Goal: Navigation & Orientation: Find specific page/section

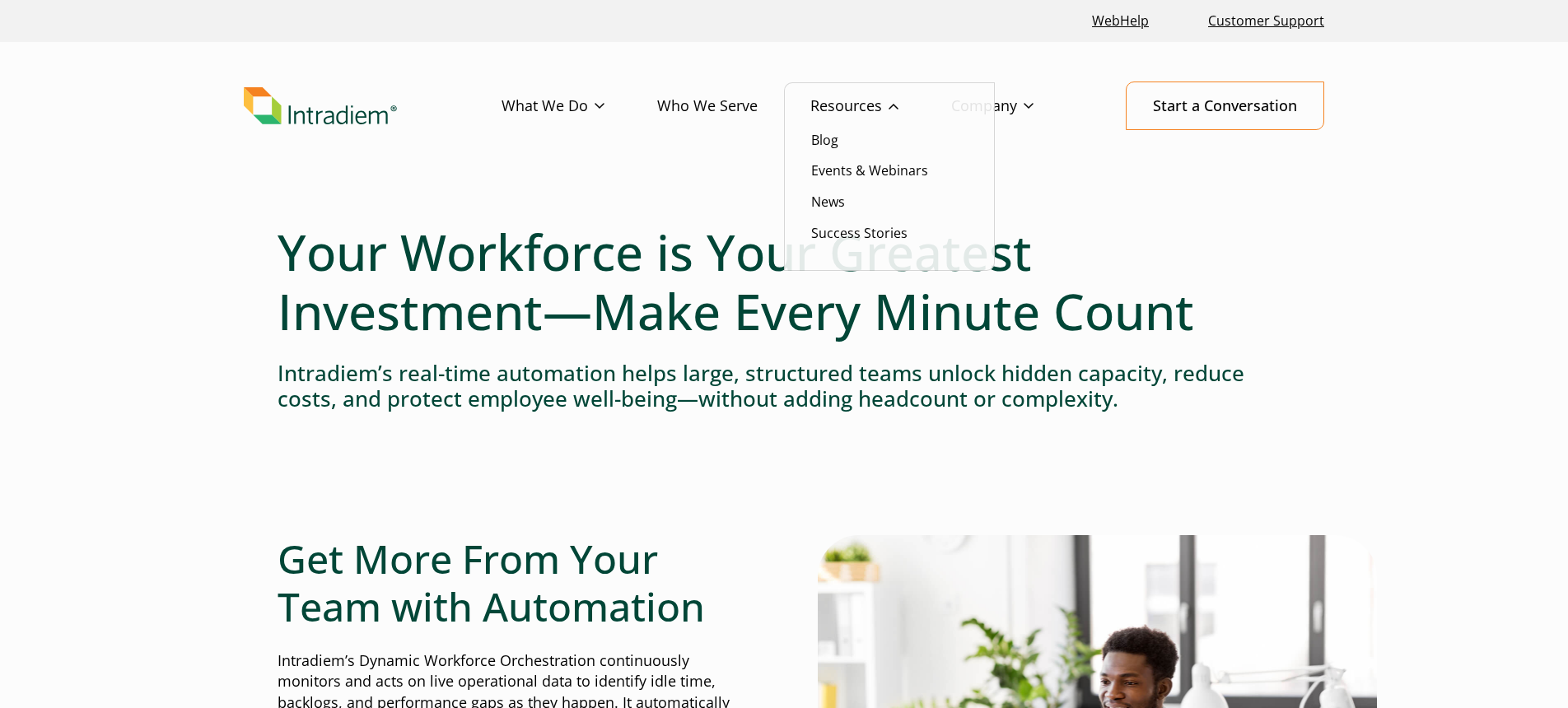
click at [842, 100] on link "Resources" at bounding box center [881, 106] width 141 height 48
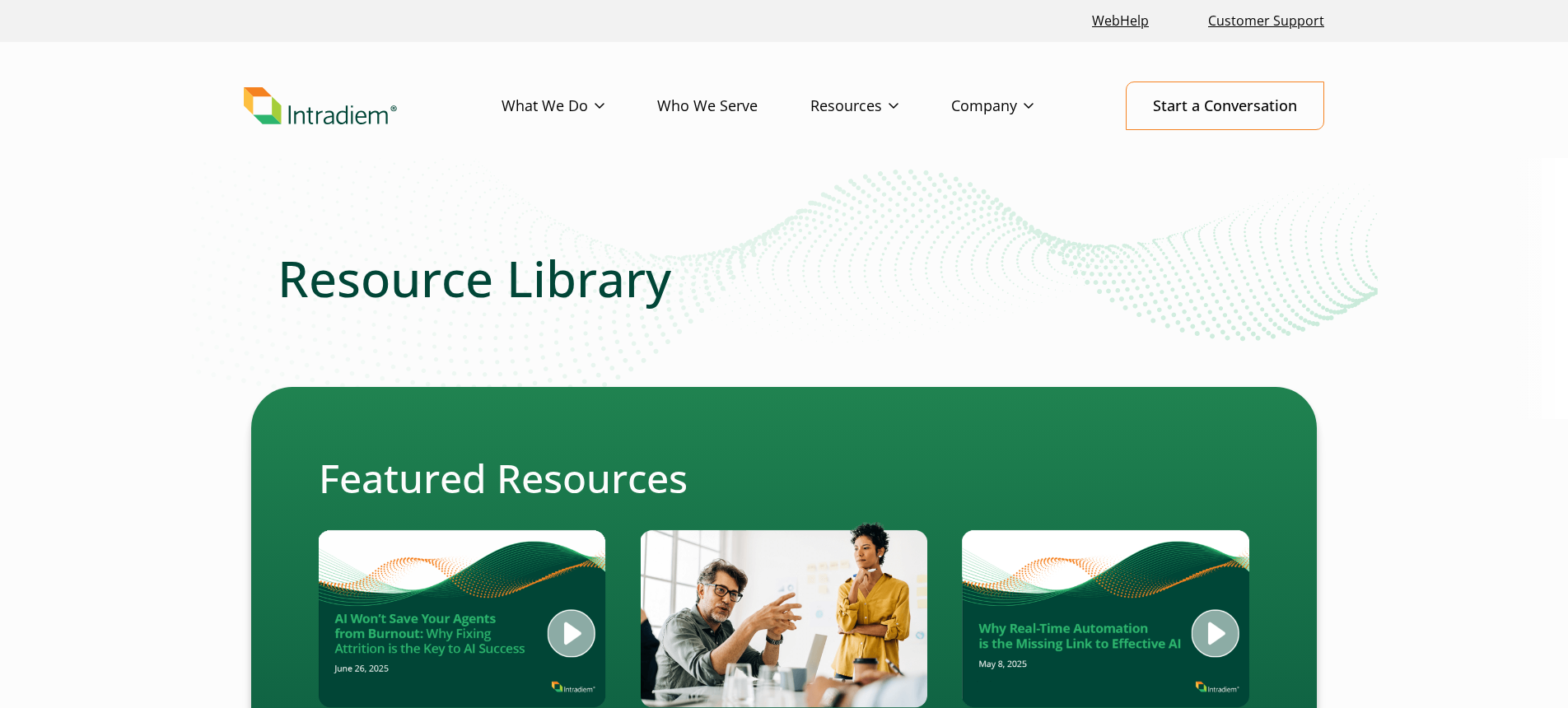
click at [319, 112] on img "Link to homepage of Intradiem" at bounding box center [320, 106] width 153 height 38
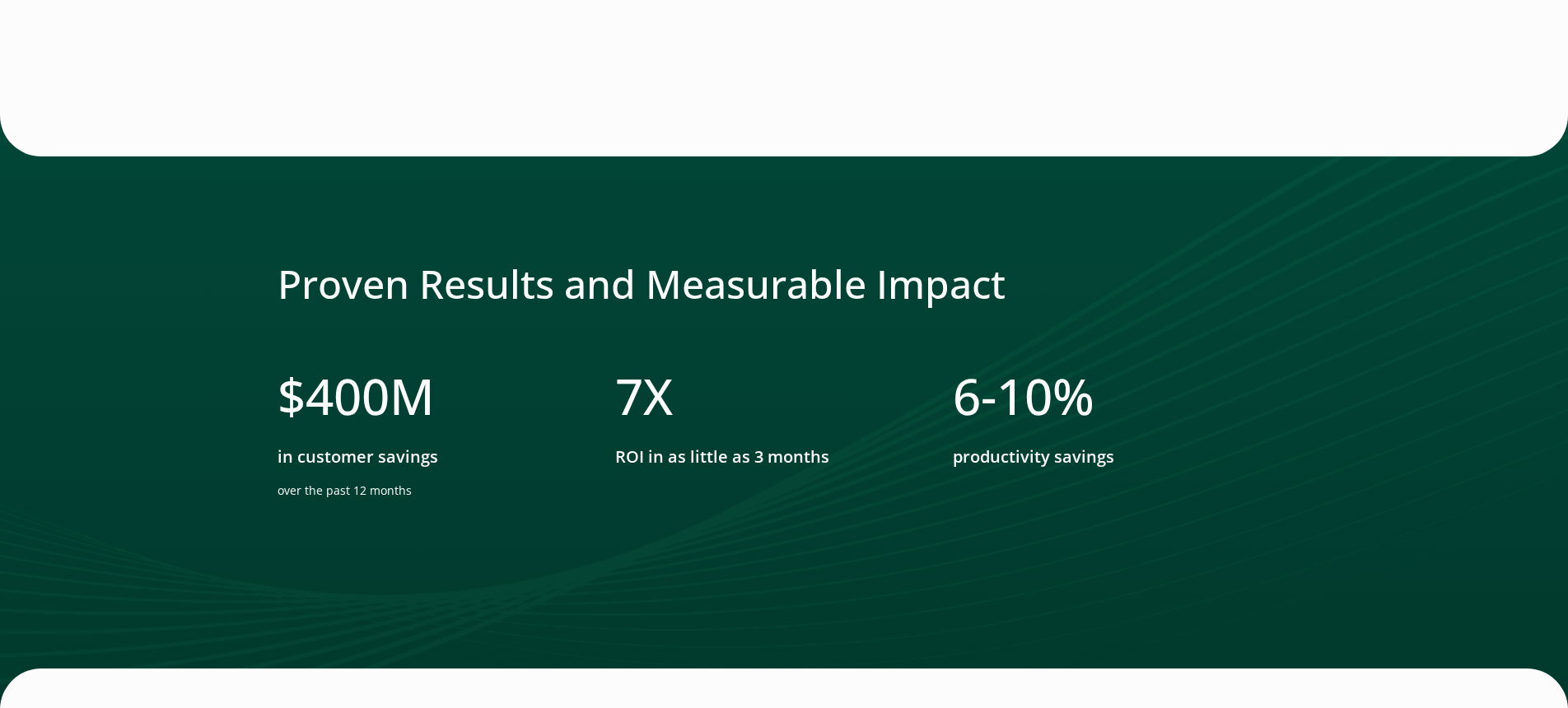
scroll to position [2896, 0]
